Goal: Ask a question

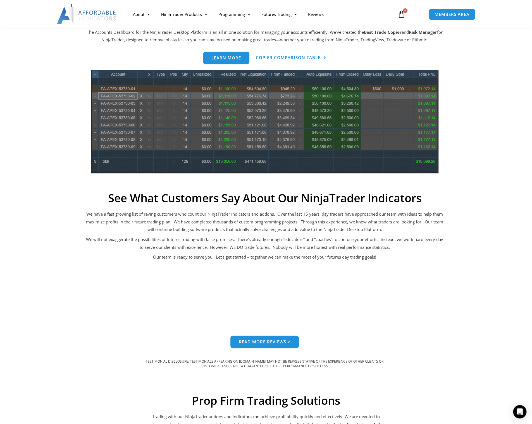
scroll to position [335, 0]
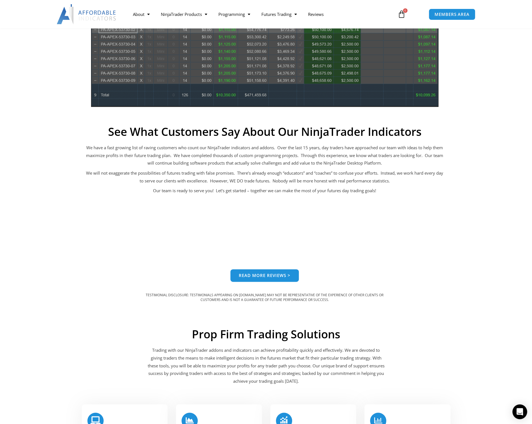
click at [518, 411] on icon "Open Intercom Messenger" at bounding box center [519, 412] width 6 height 7
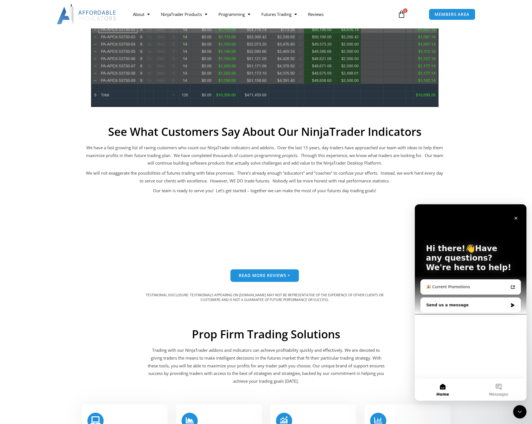
scroll to position [0, 0]
click at [467, 303] on div "Send us a message" at bounding box center [467, 305] width 82 height 6
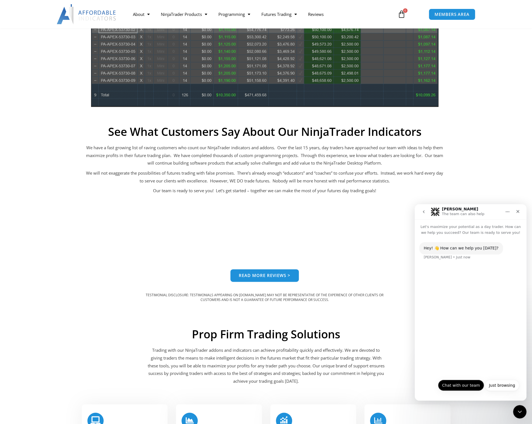
click at [458, 384] on button "Chat with our team" at bounding box center [461, 385] width 46 height 11
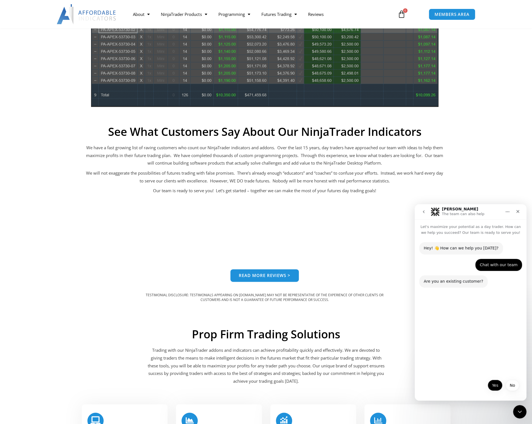
click at [497, 385] on button "Yes" at bounding box center [495, 385] width 15 height 11
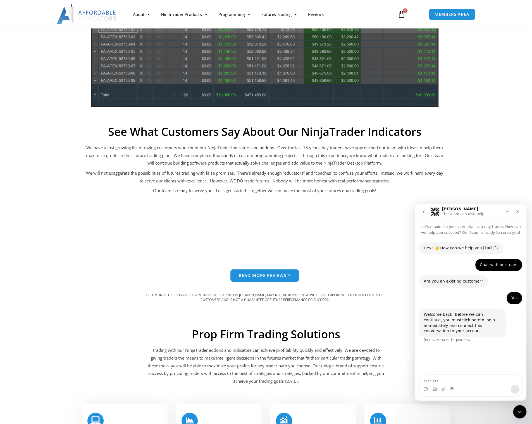
click at [452, 382] on textarea "Message…" at bounding box center [470, 380] width 102 height 9
click at [452, 383] on textarea "Message…" at bounding box center [470, 380] width 102 height 9
type textarea "**********"
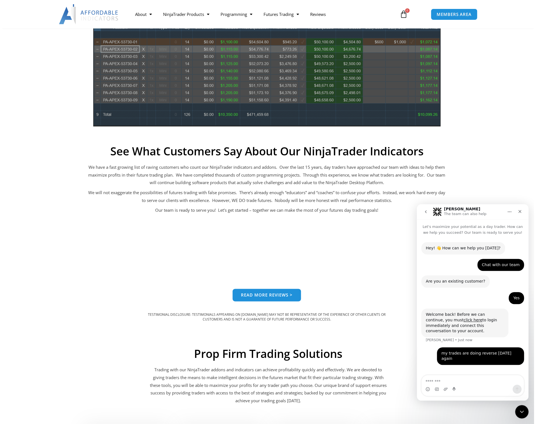
scroll to position [307, 0]
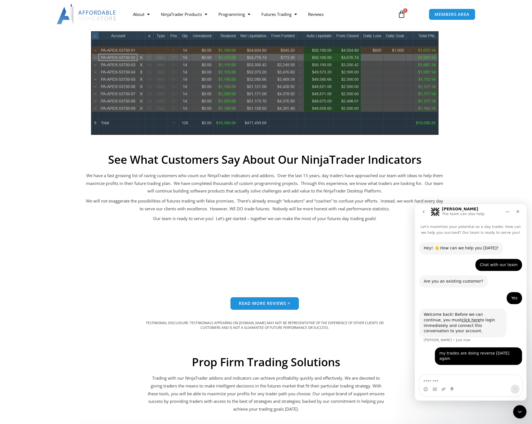
click at [487, 385] on div "Intercom messenger" at bounding box center [470, 386] width 102 height 21
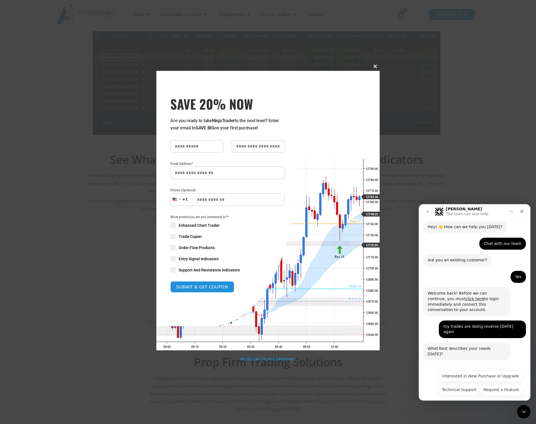
scroll to position [22, 0]
click at [469, 384] on button "Technical Support" at bounding box center [459, 389] width 43 height 11
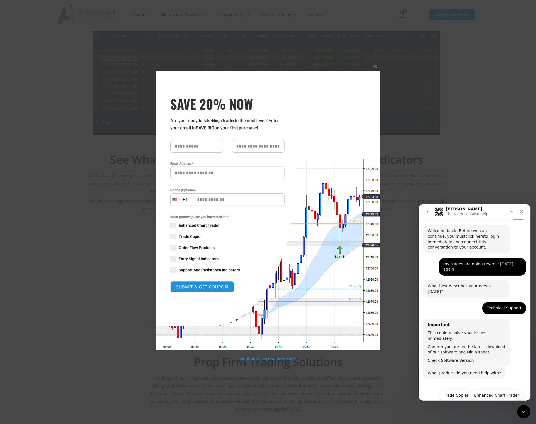
scroll to position [85, 0]
click at [461, 389] on button "Trade Copier" at bounding box center [456, 394] width 33 height 11
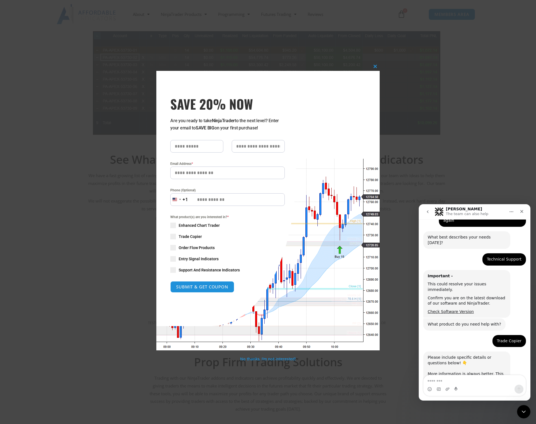
scroll to position [151, 0]
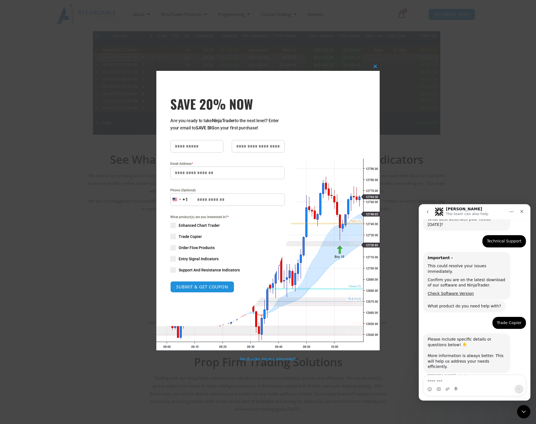
click at [468, 381] on textarea "Message…" at bounding box center [475, 380] width 102 height 9
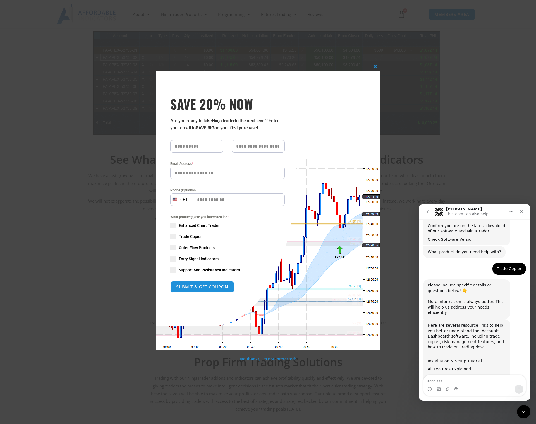
scroll to position [206, 0]
click at [468, 381] on textarea "Message…" at bounding box center [475, 380] width 102 height 9
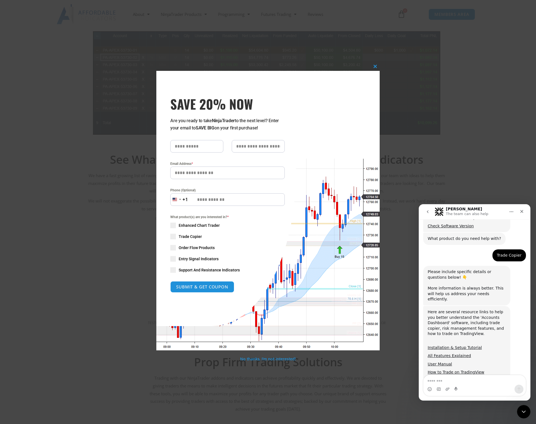
scroll to position [218, 0]
type textarea "**"
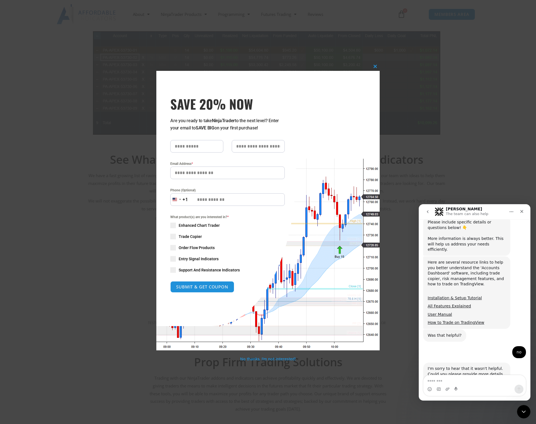
scroll to position [268, 0]
type textarea "**********"
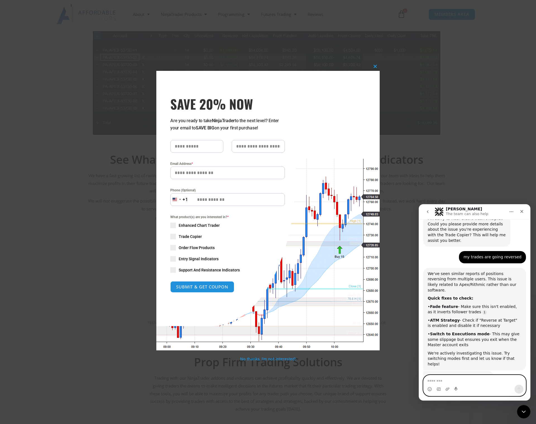
scroll to position [419, 0]
click at [462, 382] on textarea "Message…" at bounding box center [475, 380] width 102 height 9
type textarea "**"
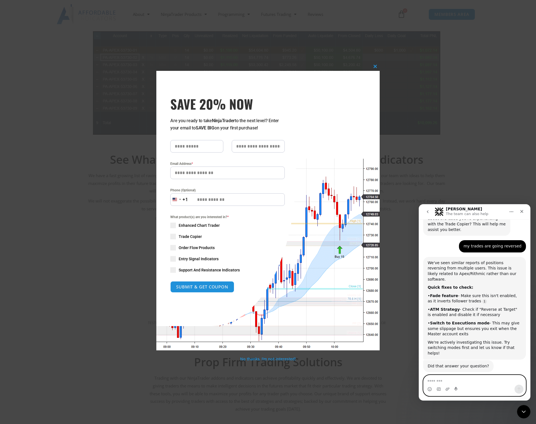
scroll to position [455, 0]
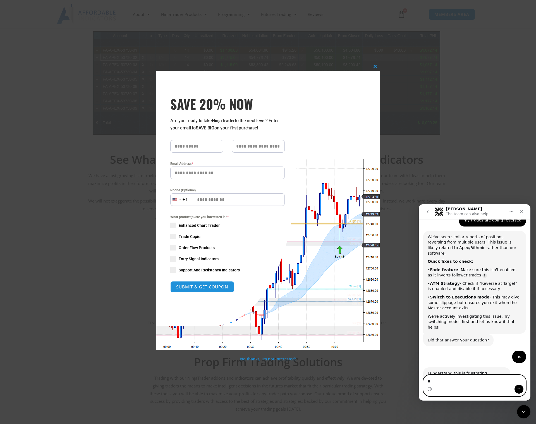
type textarea "***"
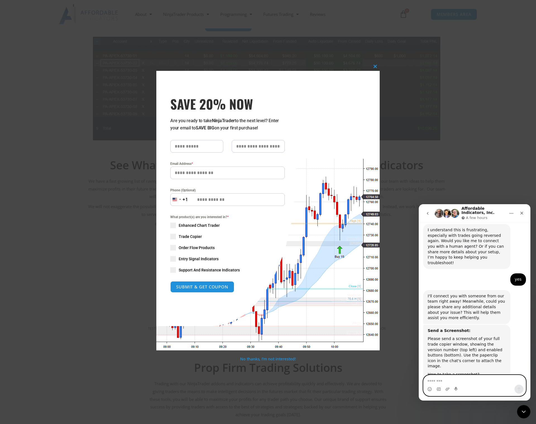
scroll to position [306, 0]
